Goal: Find specific page/section: Find specific page/section

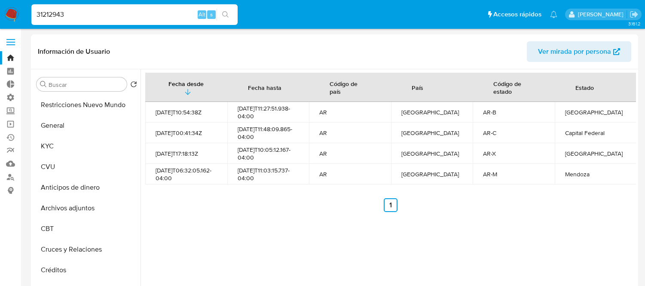
select select "10"
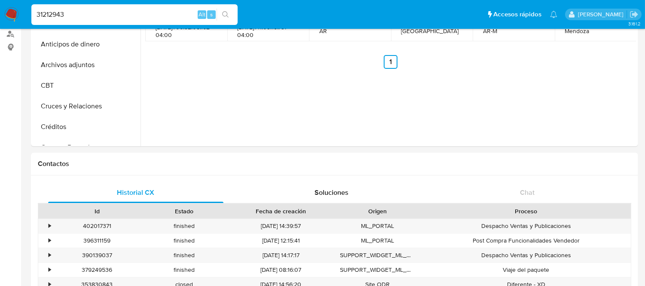
scroll to position [143, 0]
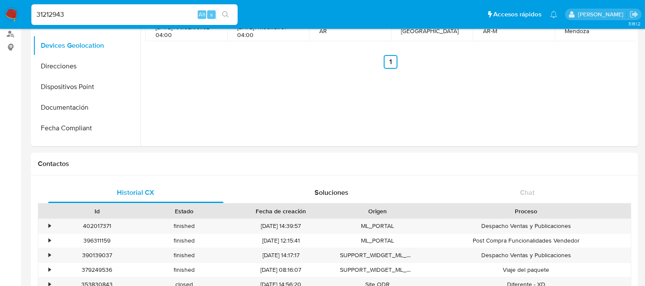
type input "31212943"
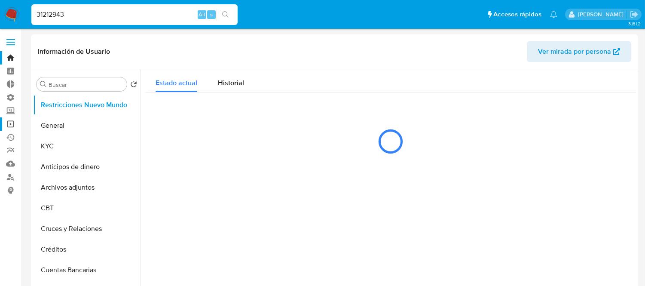
select select "10"
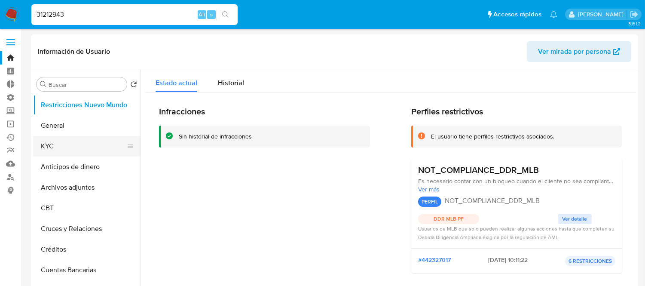
click at [54, 147] on button "KYC" at bounding box center [83, 146] width 101 height 21
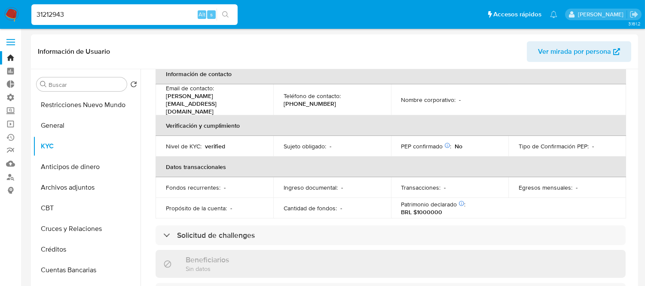
scroll to position [239, 0]
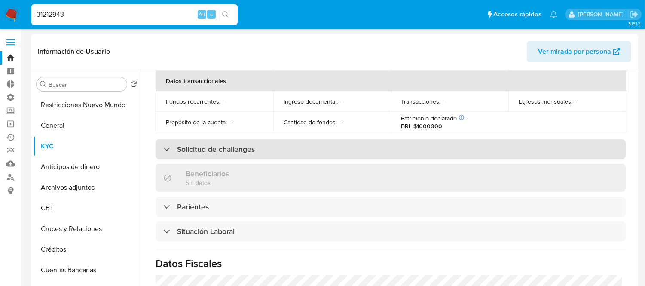
click at [199, 144] on h3 "Solicitud de challenges" at bounding box center [216, 148] width 78 height 9
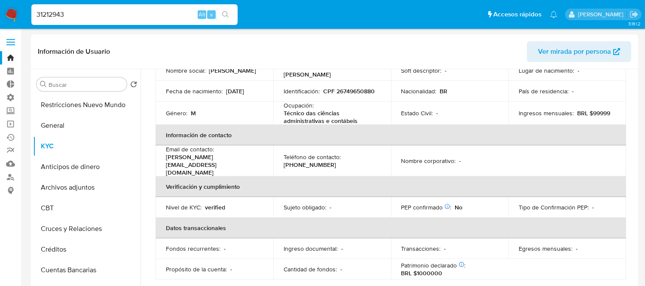
scroll to position [0, 0]
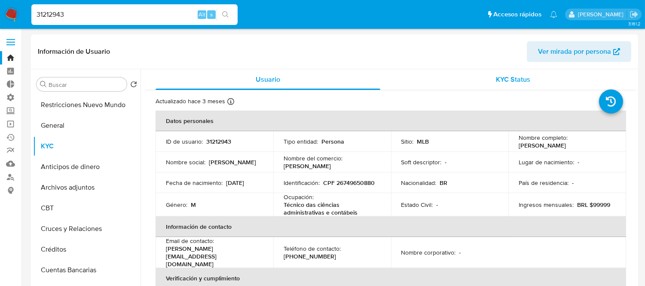
click at [502, 80] on span "KYC Status" at bounding box center [513, 79] width 34 height 10
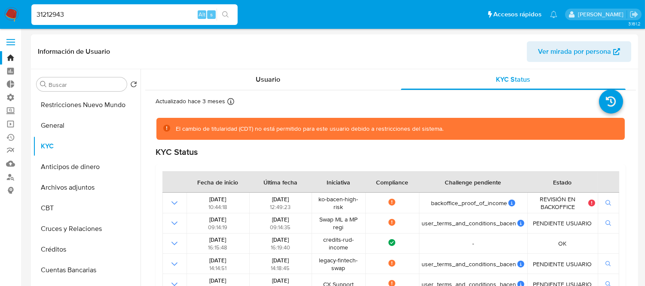
click at [312, 56] on header "Información de Usuario Ver mirada por persona" at bounding box center [334, 51] width 593 height 21
click at [95, 7] on div "31212943 Alt s" at bounding box center [134, 14] width 206 height 21
click at [88, 15] on input "31212943" at bounding box center [134, 14] width 206 height 11
paste input "457138514"
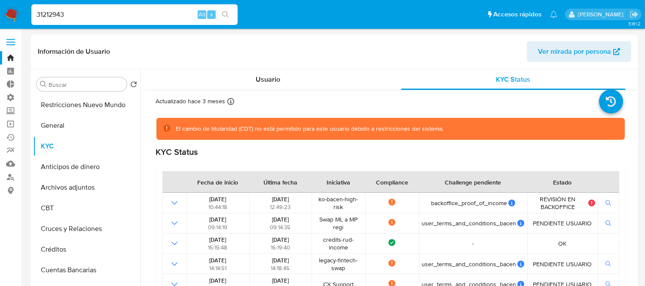
click at [88, 15] on input "31212943" at bounding box center [134, 14] width 206 height 11
type input "457138514"
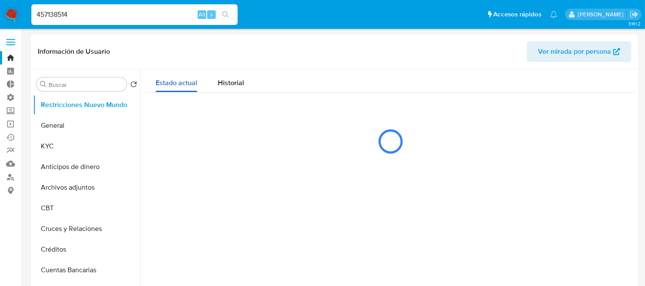
select select "10"
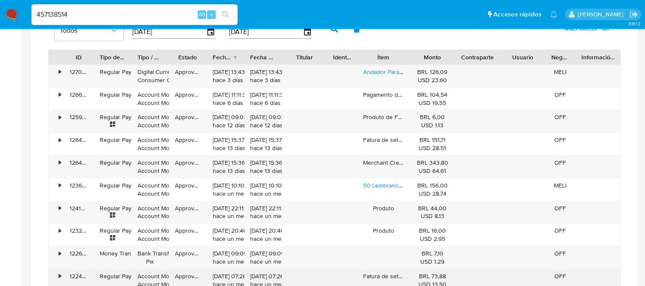
scroll to position [554, 0]
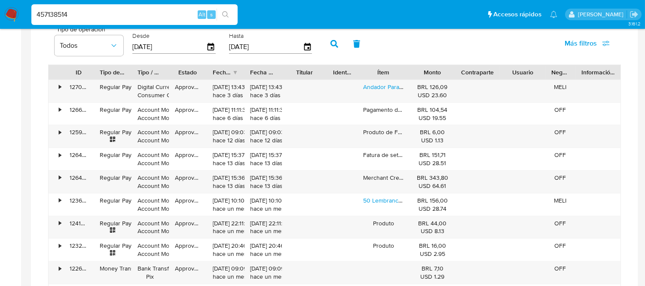
click at [65, 13] on input "457138514" at bounding box center [134, 14] width 206 height 11
paste input "771845781"
click at [65, 13] on input "457138514" at bounding box center [134, 14] width 206 height 11
type input "771845781"
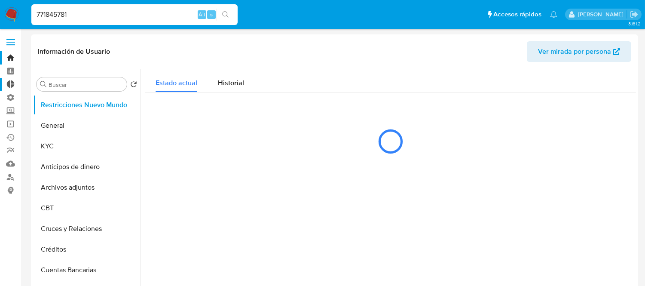
select select "10"
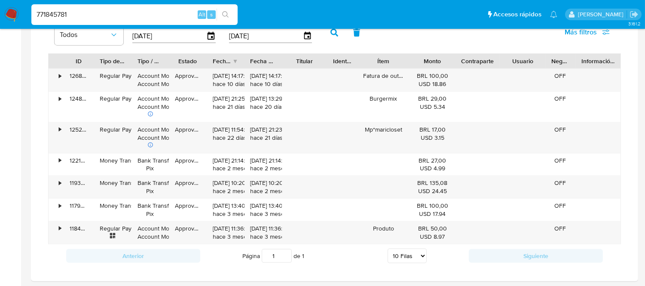
scroll to position [621, 0]
